Goal: Navigation & Orientation: Find specific page/section

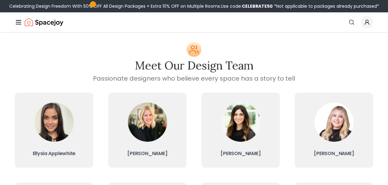
click at [17, 22] on icon "Global" at bounding box center [18, 22] width 7 height 7
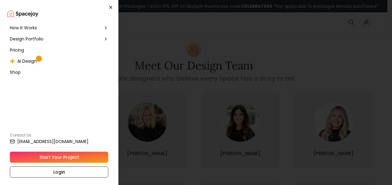
click at [110, 6] on icon "button" at bounding box center [110, 7] width 5 height 5
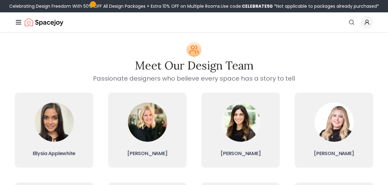
click at [364, 24] on icon "Global" at bounding box center [367, 22] width 6 height 6
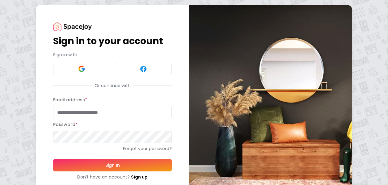
click at [6, 42] on div "Sign in to your account Sign in with Or continue with Email address * Password …" at bounding box center [194, 101] width 388 height 202
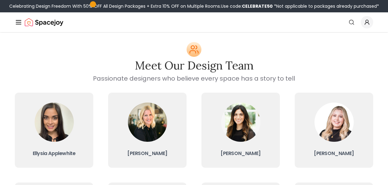
click at [19, 23] on icon "Global" at bounding box center [18, 22] width 7 height 7
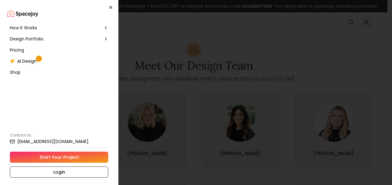
click at [110, 5] on icon "button" at bounding box center [110, 7] width 5 height 5
